Goal: Information Seeking & Learning: Find specific fact

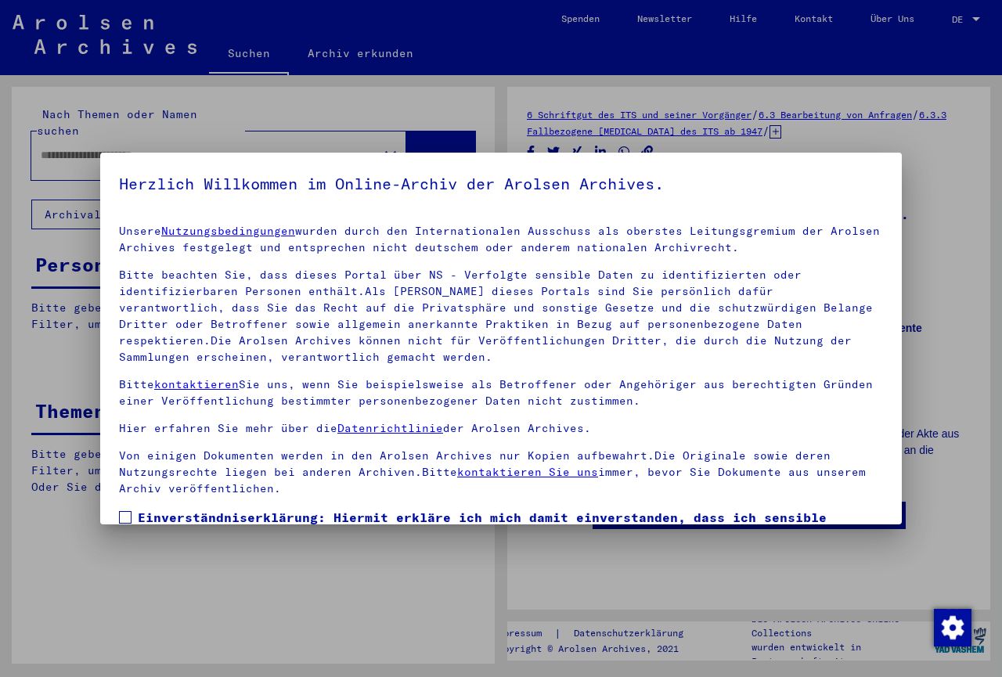
type input "*******"
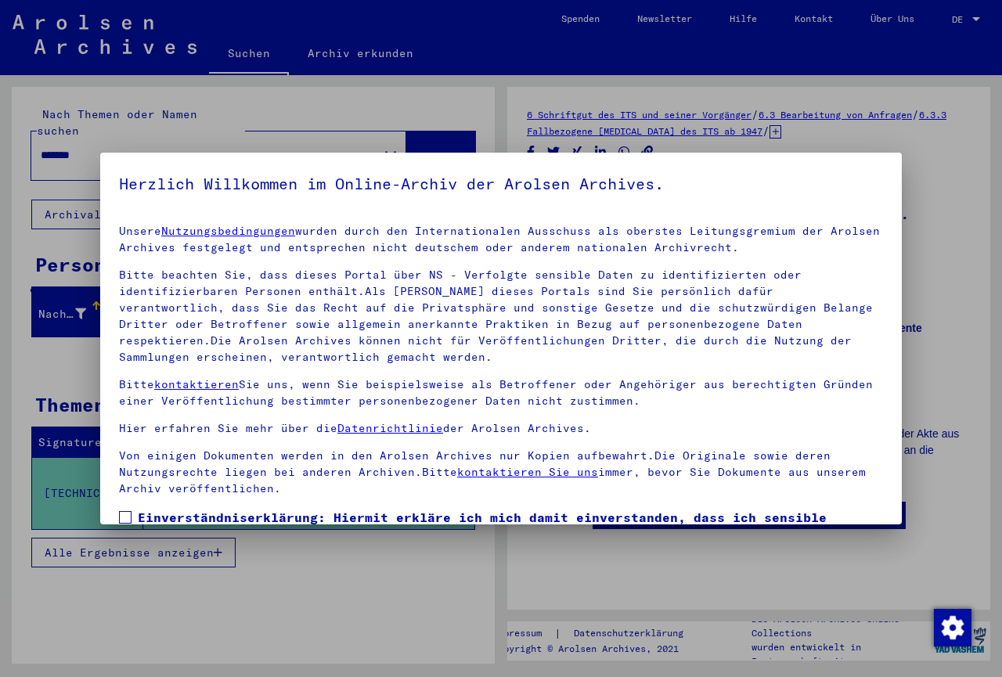
scroll to position [115, 0]
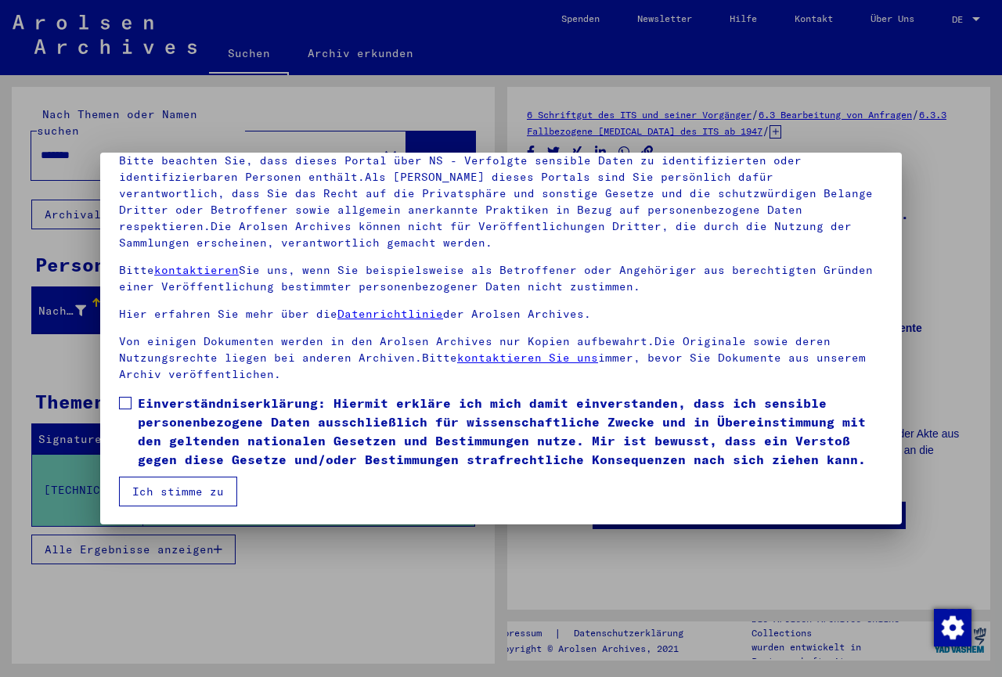
click at [125, 401] on span at bounding box center [125, 403] width 13 height 13
click at [187, 495] on button "Ich stimme zu" at bounding box center [178, 492] width 118 height 30
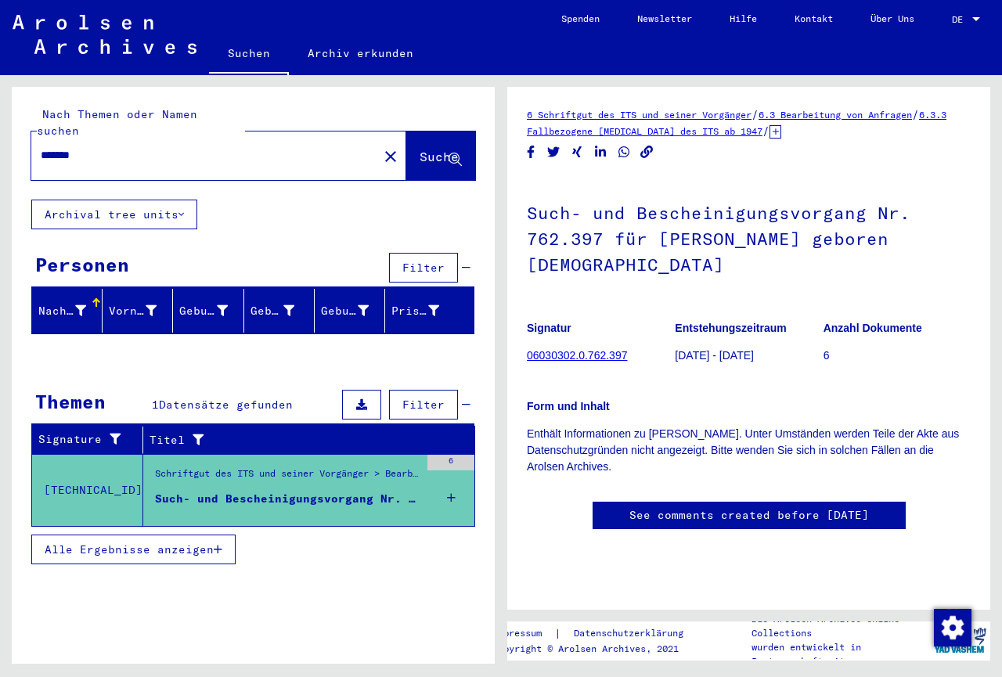
scroll to position [254, 0]
click at [462, 455] on div "6" at bounding box center [450, 463] width 47 height 16
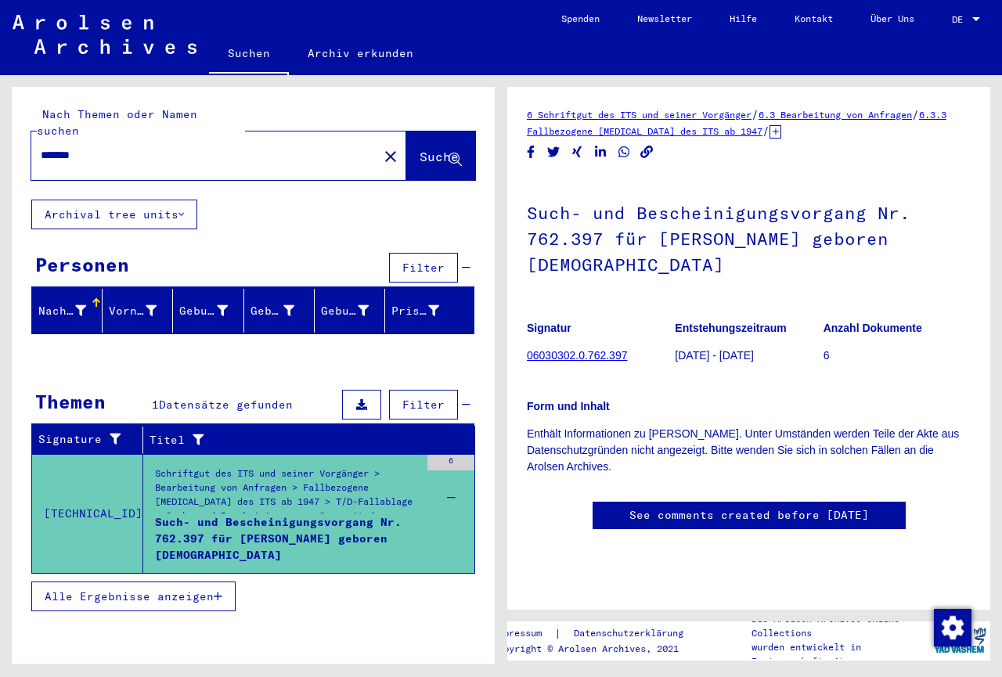
scroll to position [0, 0]
click at [646, 112] on link "6 Schriftgut des ITS und seiner Vorgänger" at bounding box center [639, 115] width 225 height 12
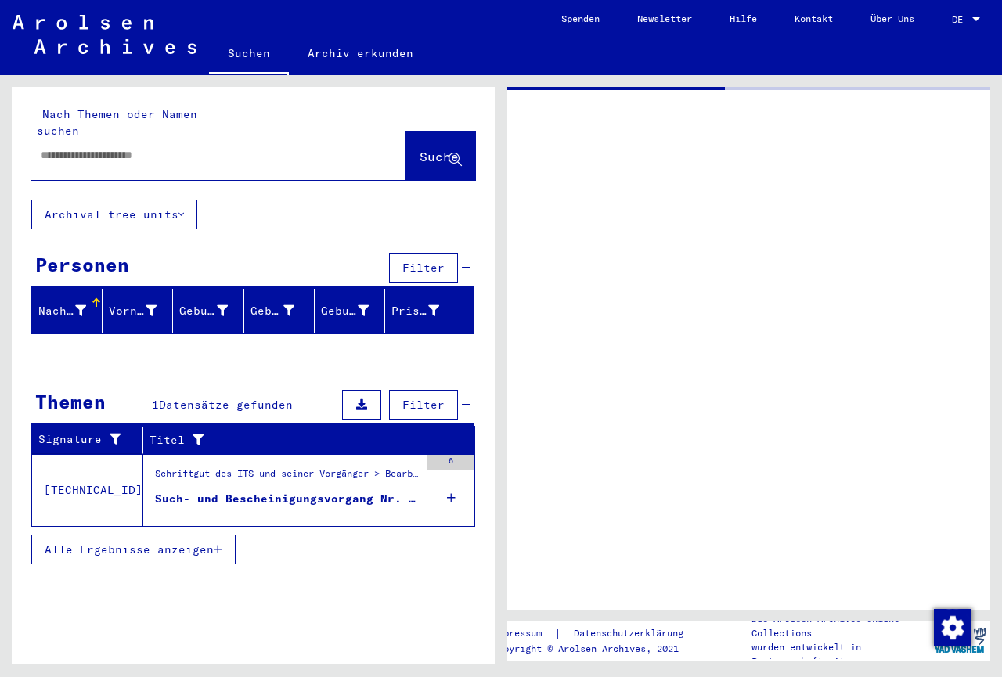
type input "*******"
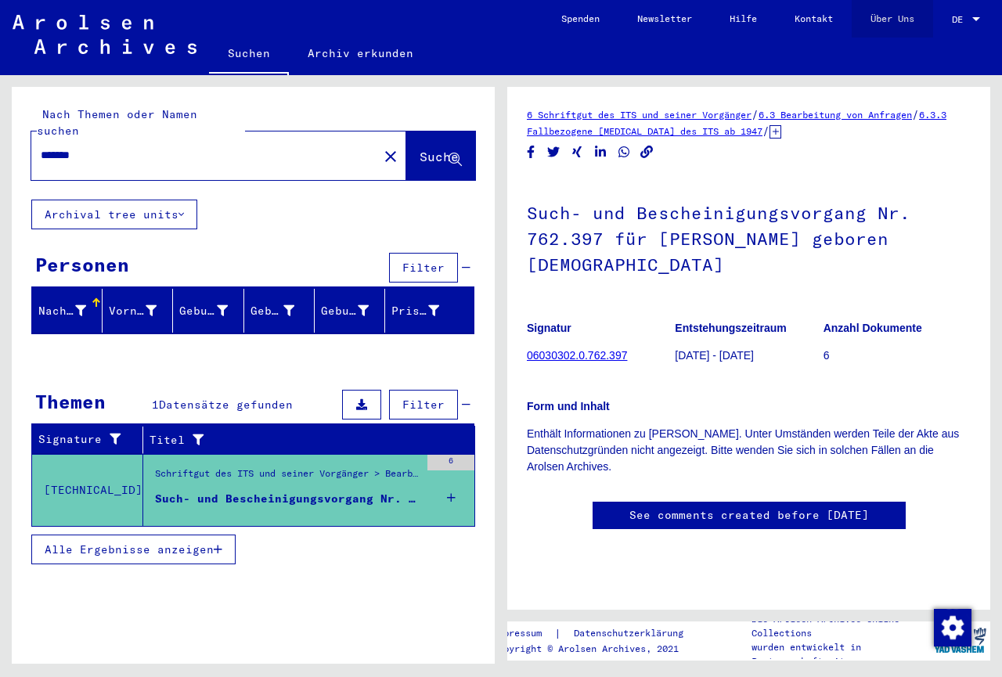
click at [884, 17] on link "Über Uns" at bounding box center [892, 19] width 81 height 38
click at [792, 25] on link "Kontakt" at bounding box center [814, 19] width 76 height 38
